Goal: Use online tool/utility

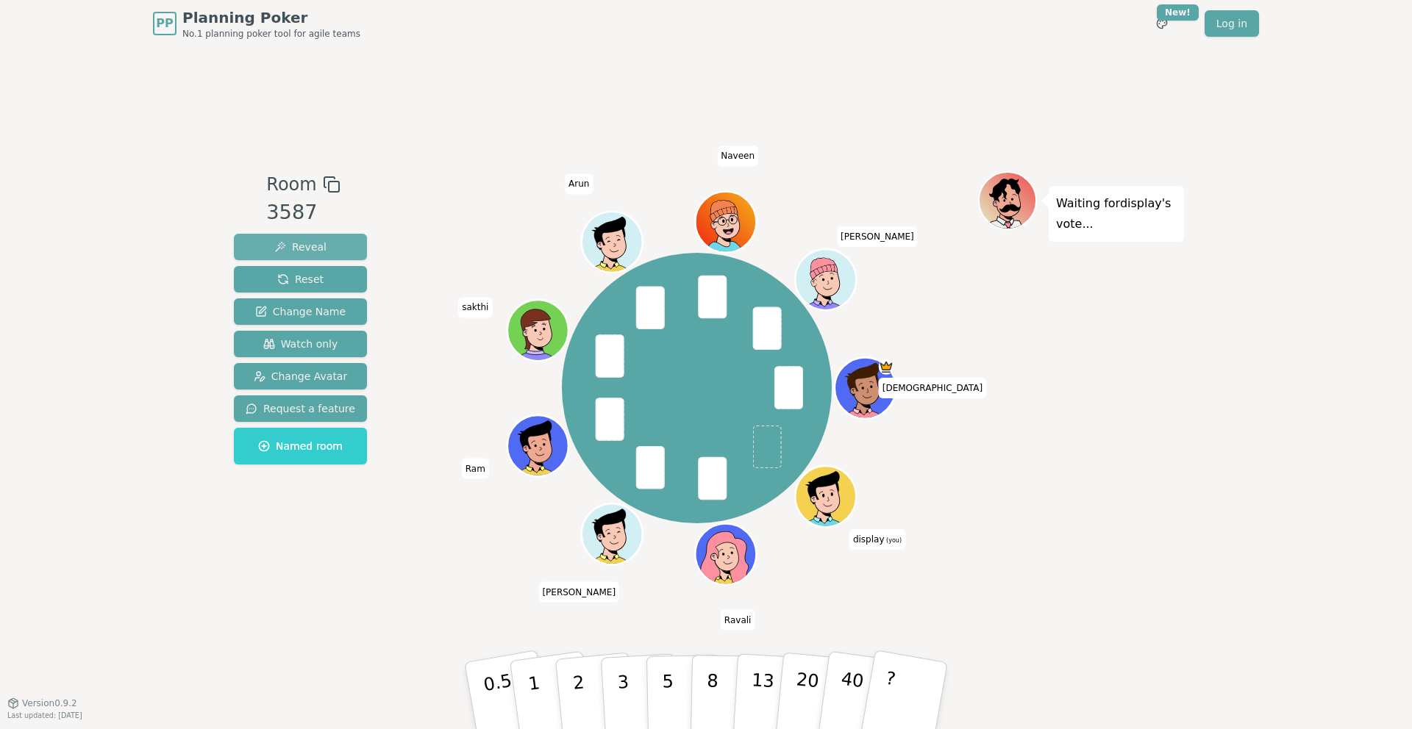
click at [300, 244] on span "Reveal" at bounding box center [300, 247] width 52 height 15
click at [315, 248] on span "Reveal" at bounding box center [300, 247] width 52 height 15
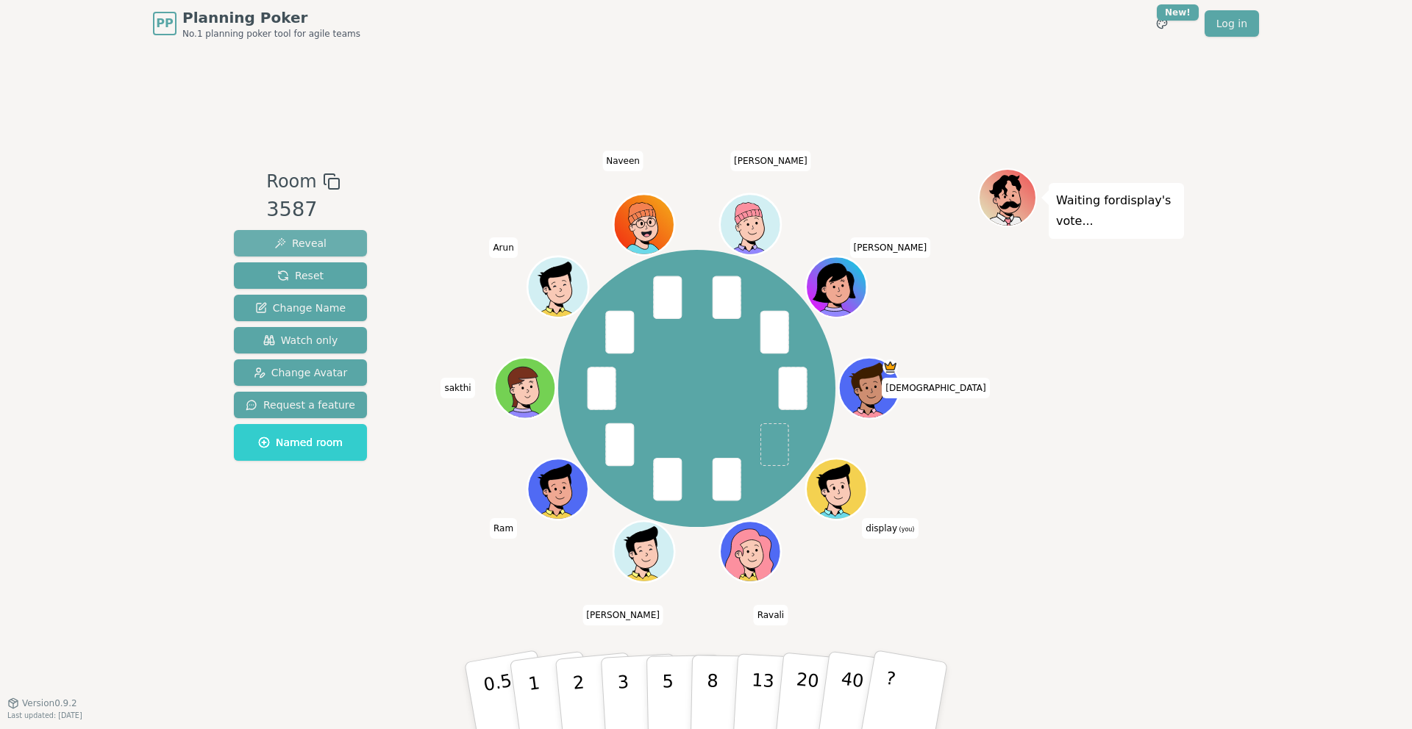
click at [299, 243] on span "Reveal" at bounding box center [300, 243] width 52 height 15
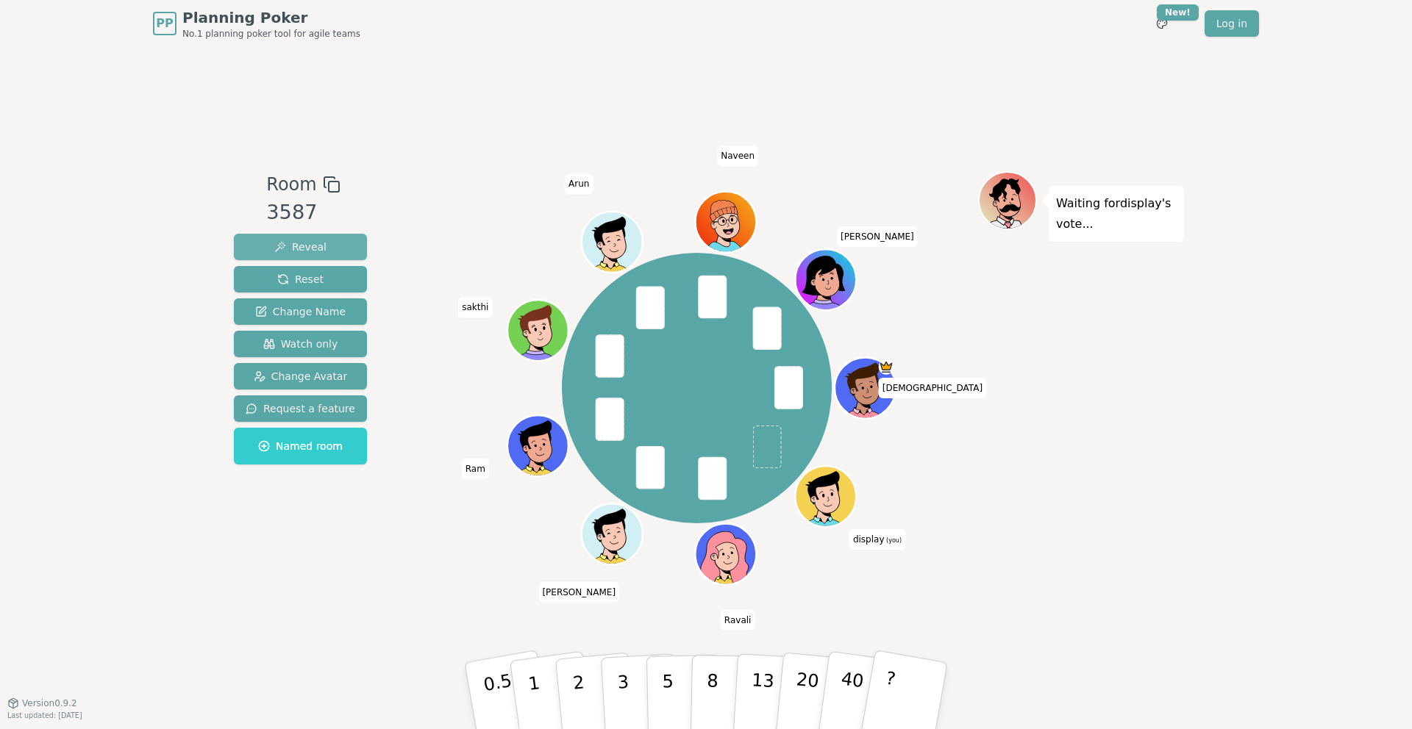
click at [293, 246] on span "Reveal" at bounding box center [300, 247] width 52 height 15
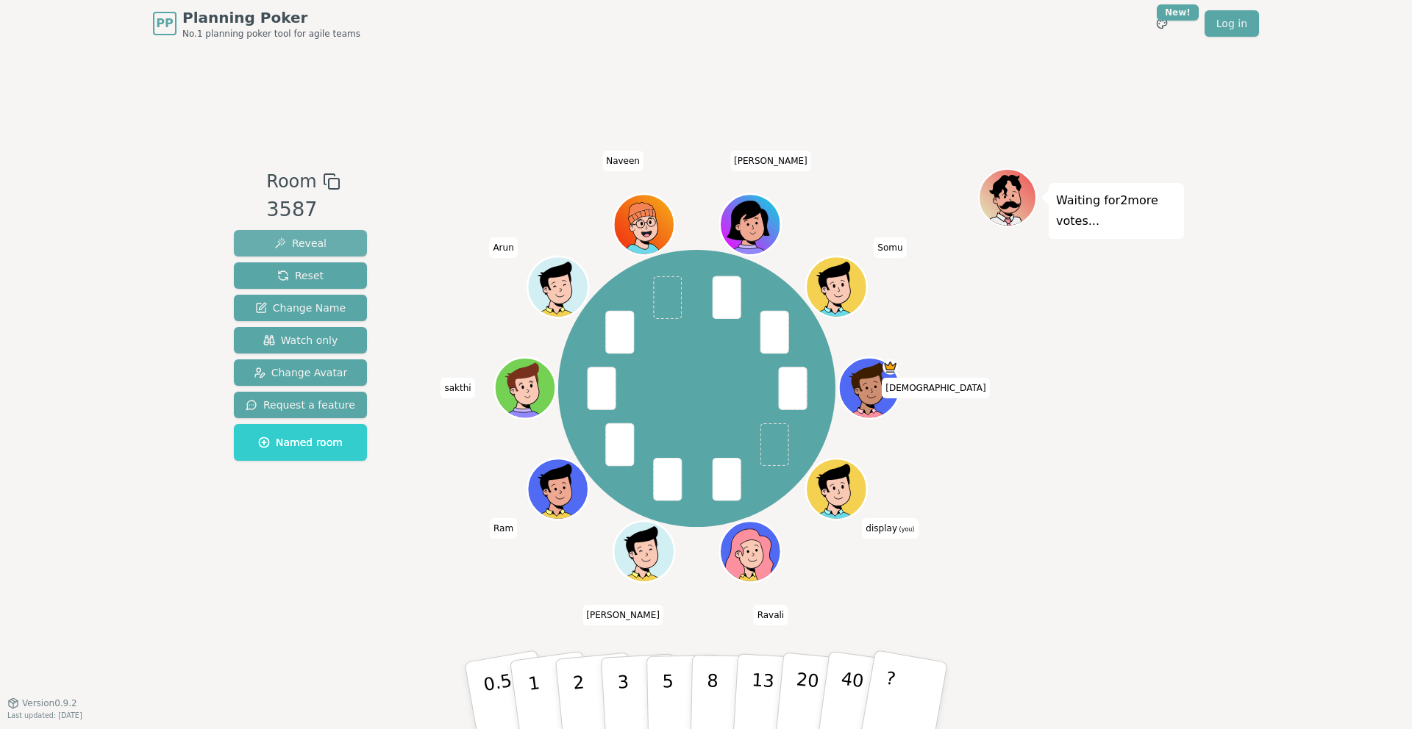
click at [298, 244] on span "Reveal" at bounding box center [300, 243] width 52 height 15
click at [316, 250] on span "Reveal" at bounding box center [300, 243] width 52 height 15
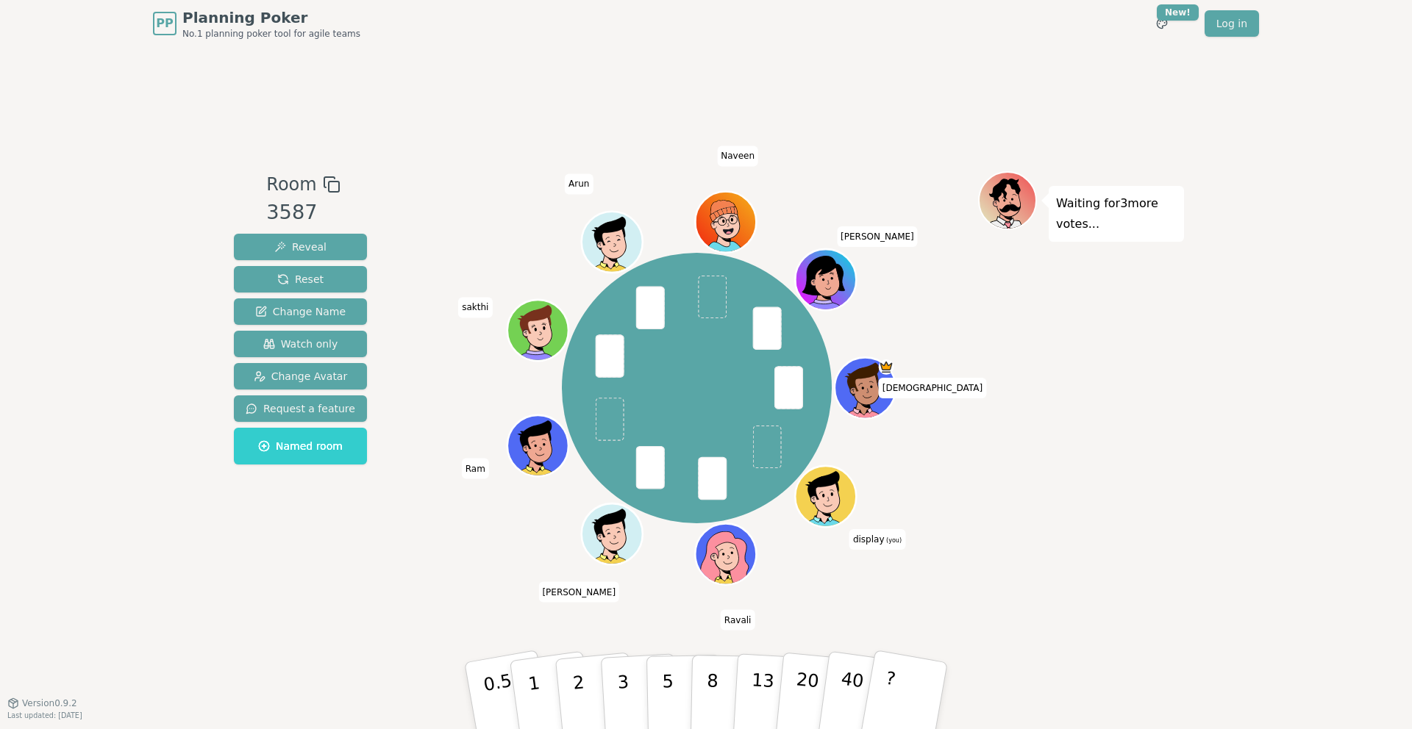
click at [430, 102] on div "Room 3587 Reveal Reset Change Name Watch only Change Avatar Request a feature N…" at bounding box center [706, 375] width 956 height 656
click at [310, 247] on span "Reveal" at bounding box center [300, 247] width 52 height 15
click at [308, 251] on span "Reveal" at bounding box center [300, 247] width 52 height 15
click at [437, 198] on div "Shiva display (you) [PERSON_NAME] [PERSON_NAME] Ram [PERSON_NAME] [PERSON_NAME]…" at bounding box center [696, 388] width 562 height 381
click at [336, 245] on button "Reveal" at bounding box center [300, 247] width 133 height 26
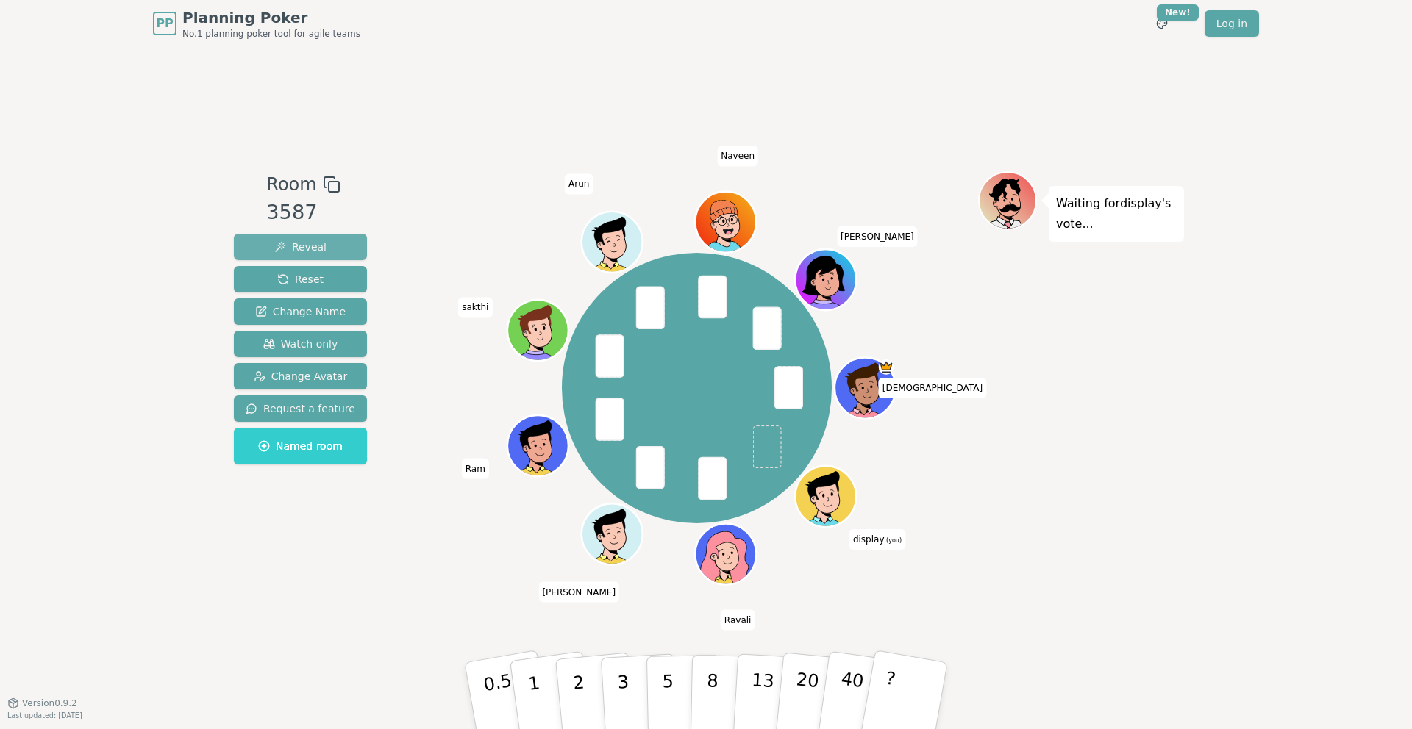
click at [298, 245] on span "Reveal" at bounding box center [300, 247] width 52 height 15
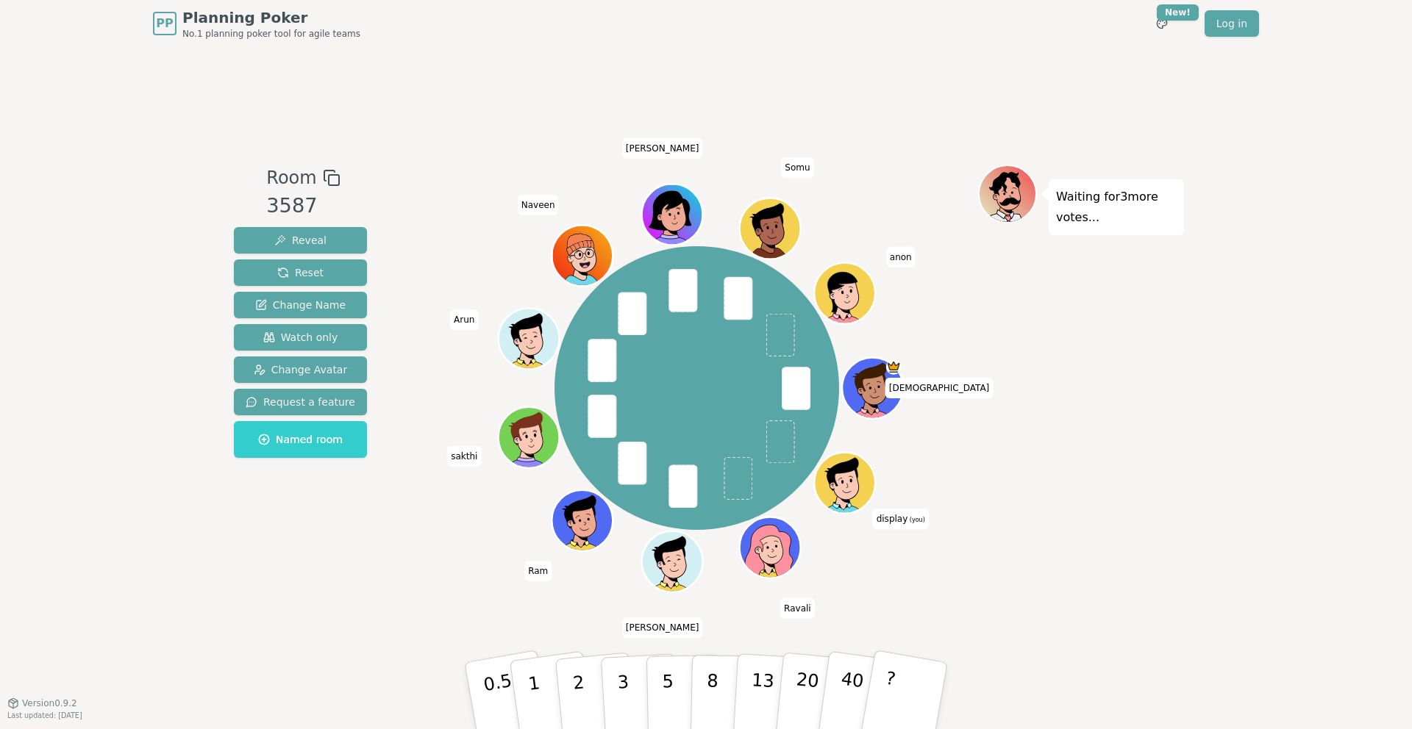
click at [896, 255] on span "anon" at bounding box center [900, 257] width 29 height 21
click at [1035, 337] on div "Waiting for 3 more votes..." at bounding box center [1081, 375] width 206 height 421
click at [312, 246] on span "Reveal" at bounding box center [300, 240] width 52 height 15
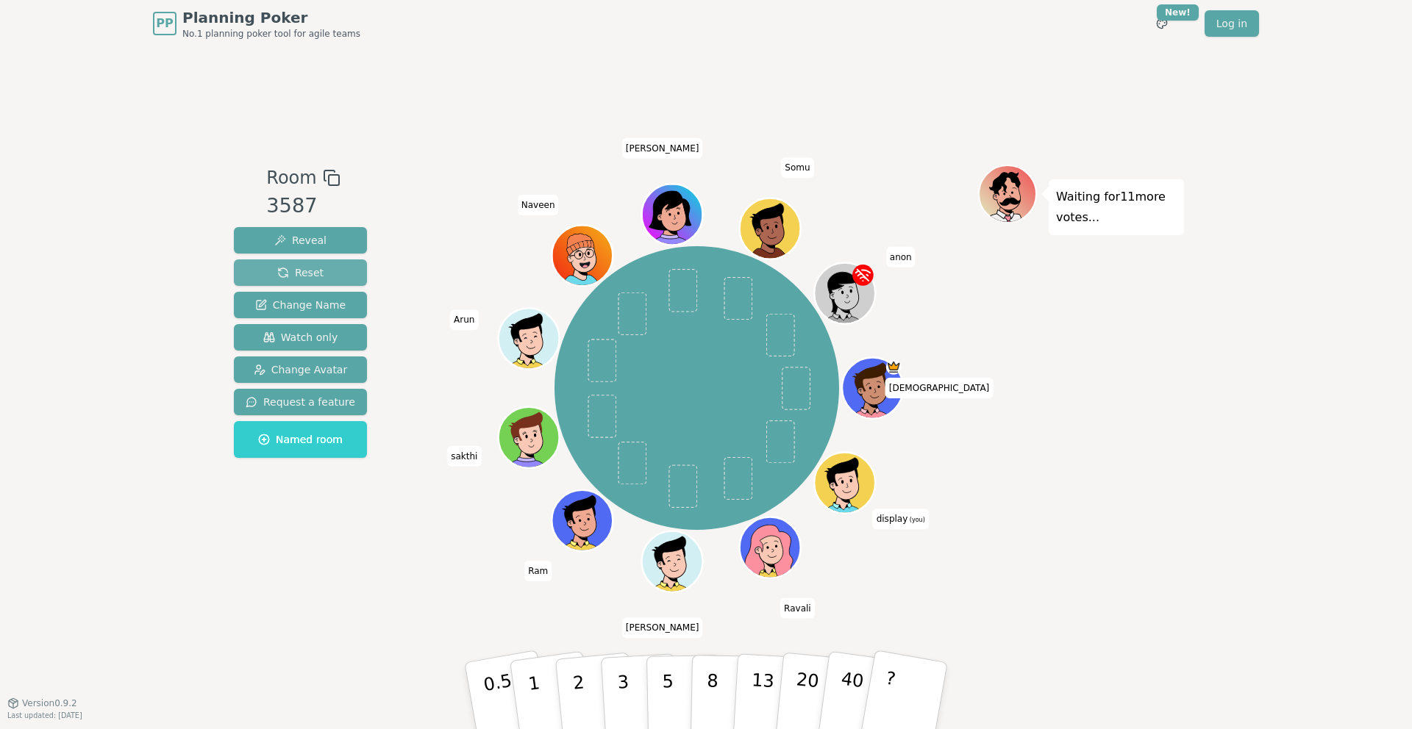
click at [319, 268] on span "Reset" at bounding box center [300, 272] width 46 height 15
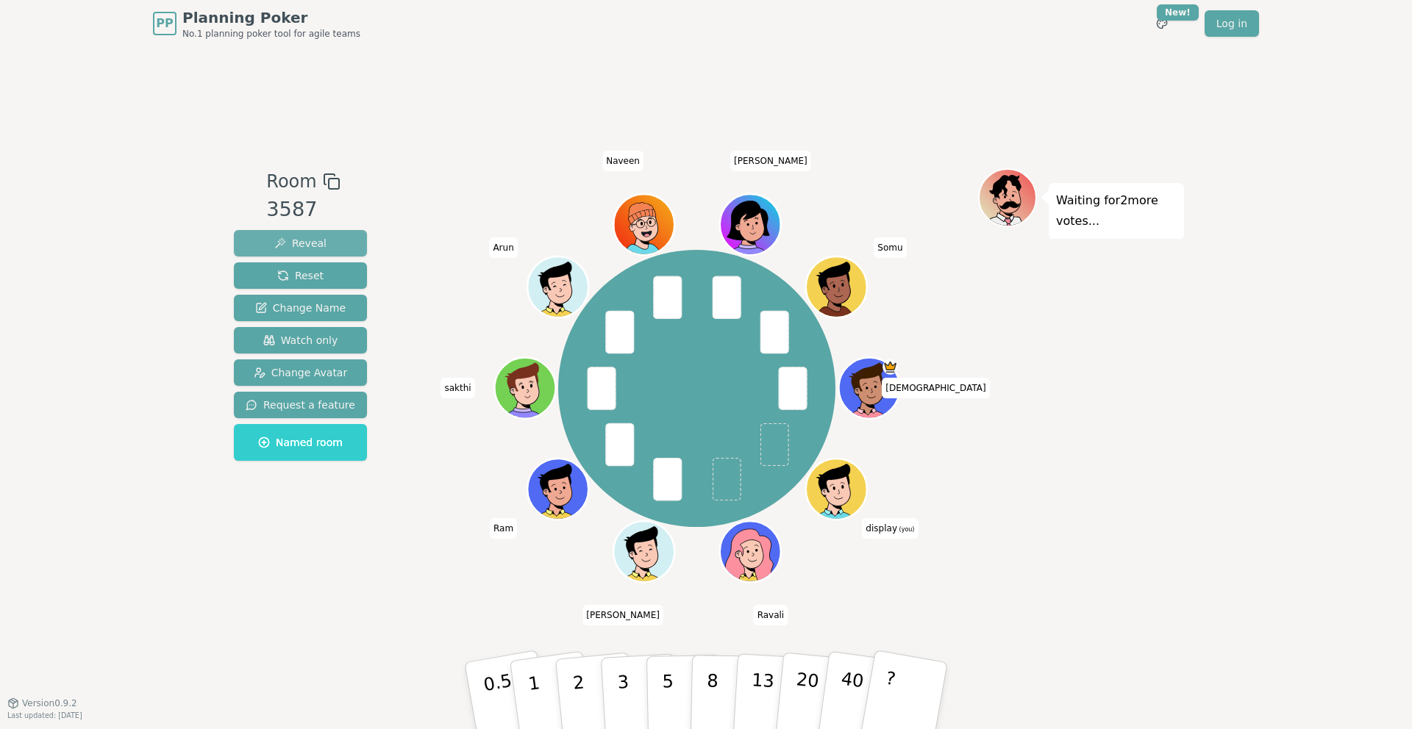
click at [294, 240] on span "Reveal" at bounding box center [300, 243] width 52 height 15
click at [312, 245] on span "Reveal" at bounding box center [300, 243] width 52 height 15
click at [284, 244] on span "Reveal" at bounding box center [300, 243] width 52 height 15
click at [315, 241] on span "Reveal" at bounding box center [300, 243] width 52 height 15
